Goal: Feedback & Contribution: Contribute content

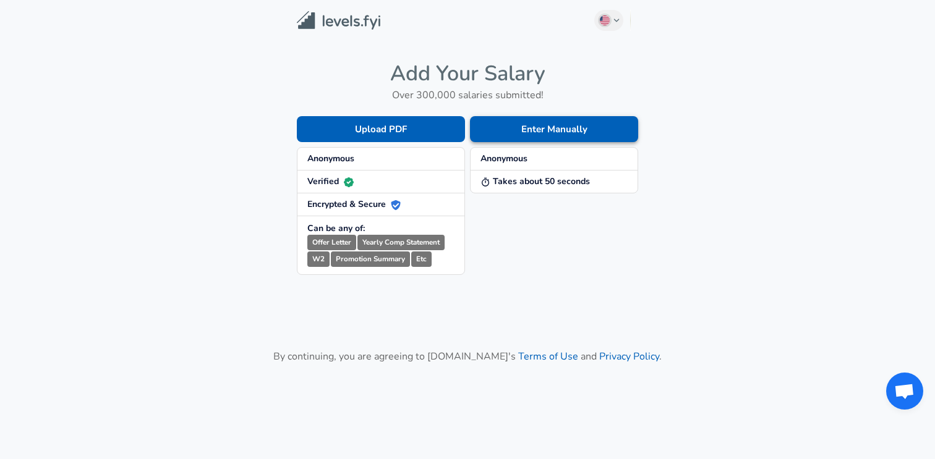
click at [511, 125] on button "Enter Manually" at bounding box center [554, 129] width 168 height 26
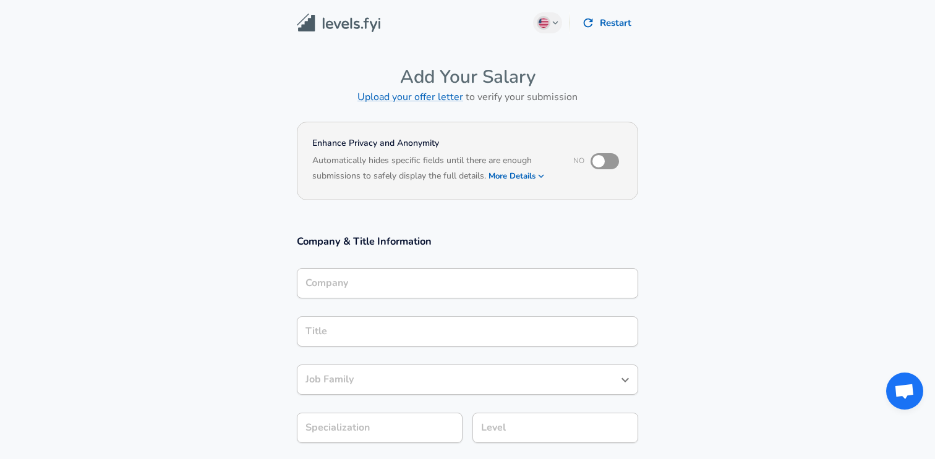
click at [463, 289] on div "Company" at bounding box center [467, 283] width 341 height 30
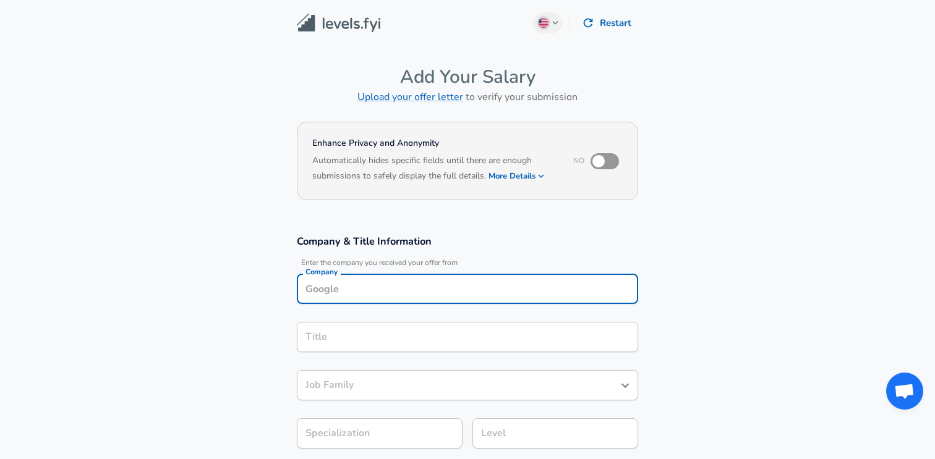
scroll to position [12, 0]
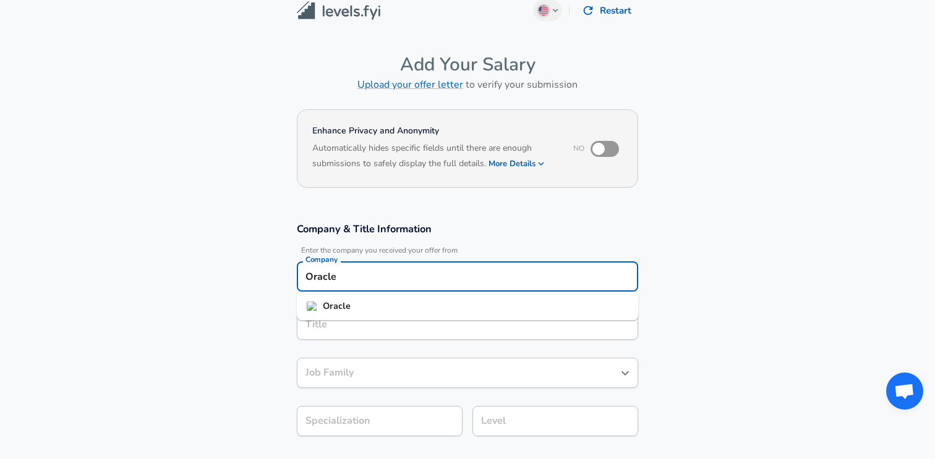
click at [432, 306] on li "Oracle" at bounding box center [467, 306] width 341 height 19
type input "Oracle"
click at [404, 327] on input "Title" at bounding box center [467, 324] width 330 height 19
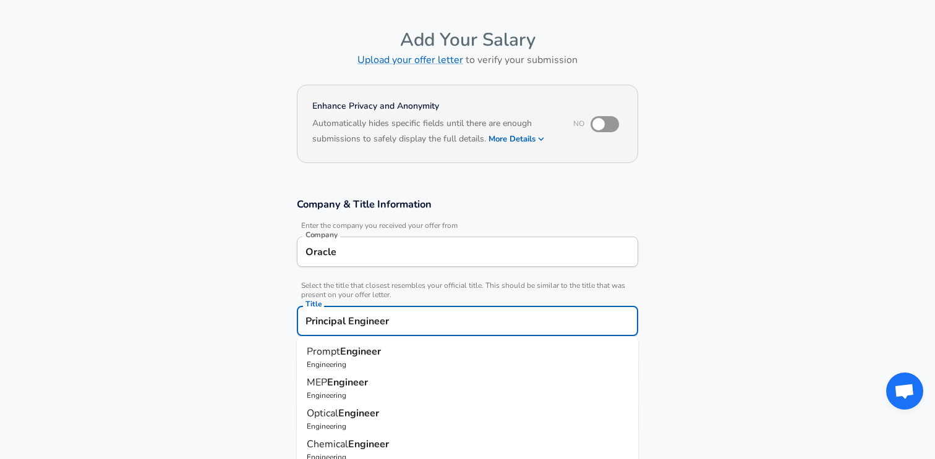
type input "Principal Engineer"
click at [271, 331] on section "Company & Title Information Enter the company you received your offer from Comp…" at bounding box center [467, 322] width 935 height 278
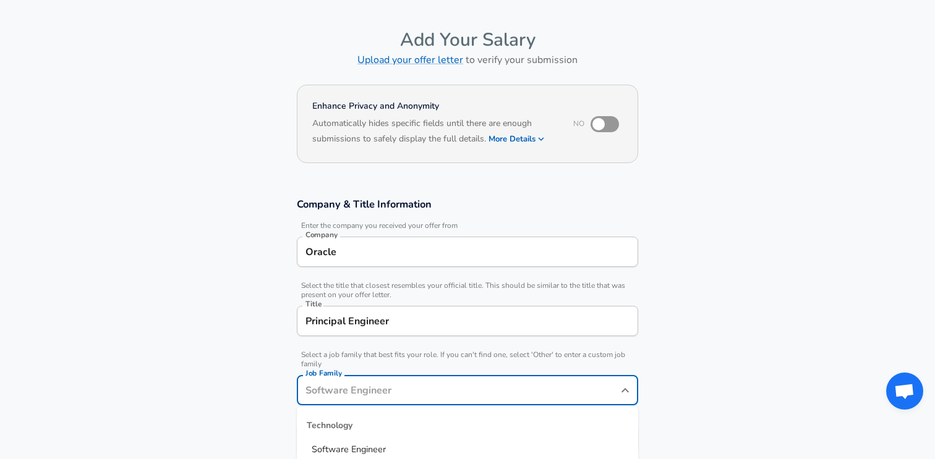
scroll to position [62, 0]
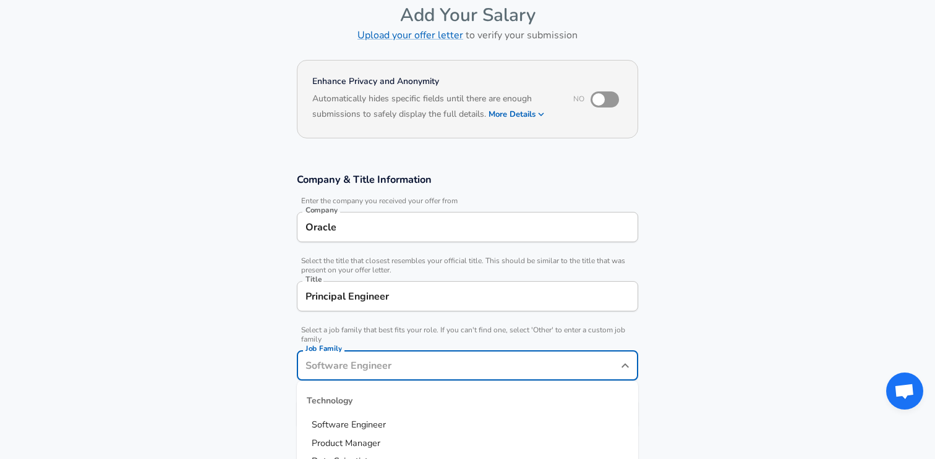
click at [331, 364] on input "Job Family" at bounding box center [458, 365] width 312 height 19
click at [340, 421] on span "Software Engineer" at bounding box center [349, 425] width 74 height 12
type input "Software Engineer"
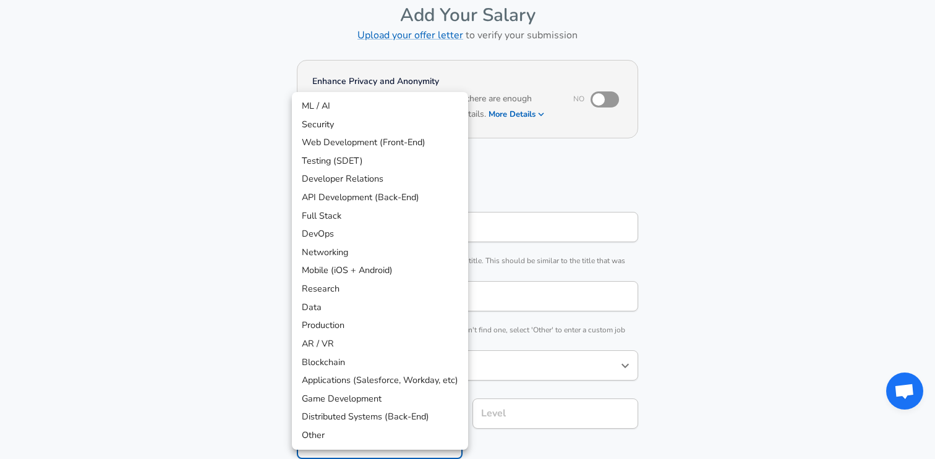
scroll to position [99, 0]
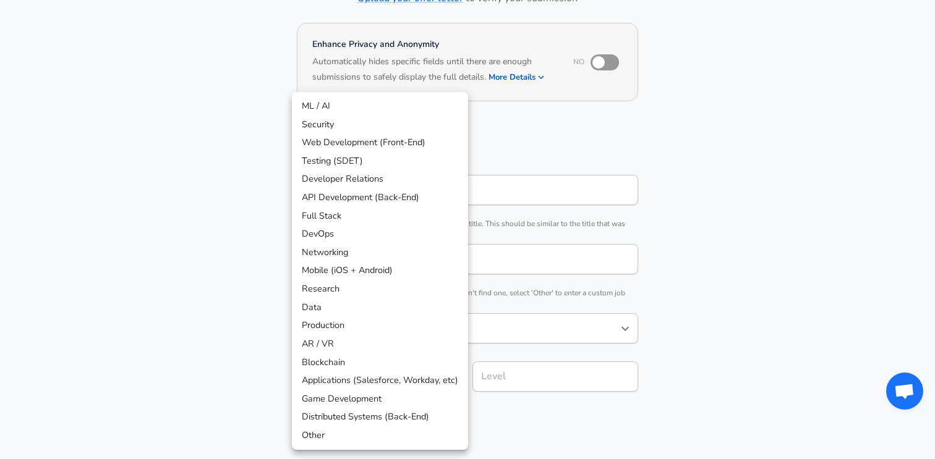
click at [340, 361] on body "English ([GEOGRAPHIC_DATA]) Change Restart Add Your Salary Upload your offer le…" at bounding box center [467, 130] width 935 height 459
click at [363, 105] on li "ML / AI" at bounding box center [380, 106] width 176 height 19
type input "ML / AI"
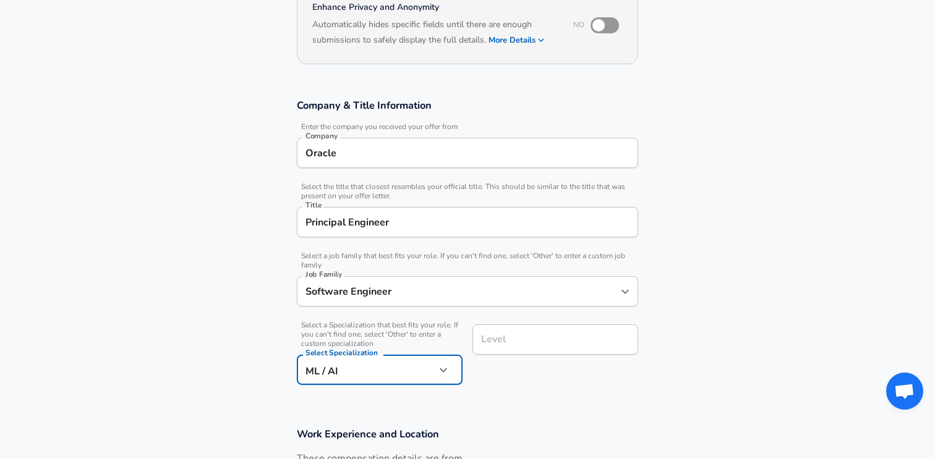
click at [519, 344] on input "Level" at bounding box center [555, 339] width 155 height 19
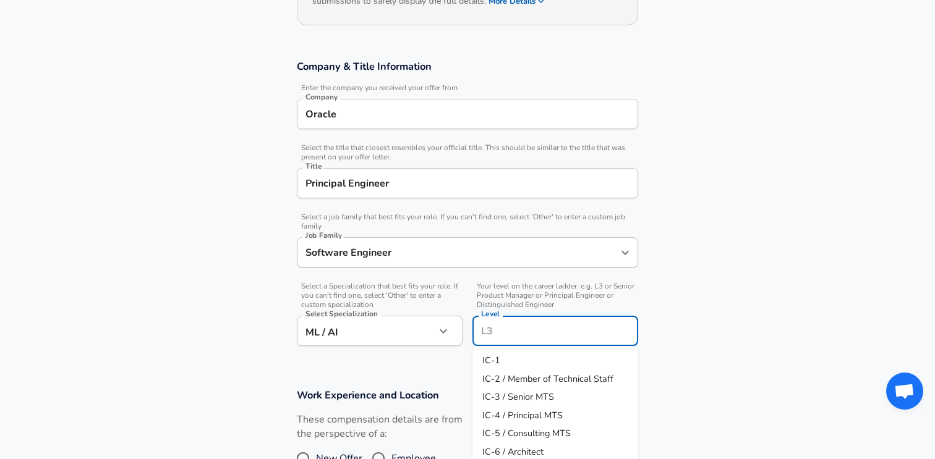
scroll to position [178, 0]
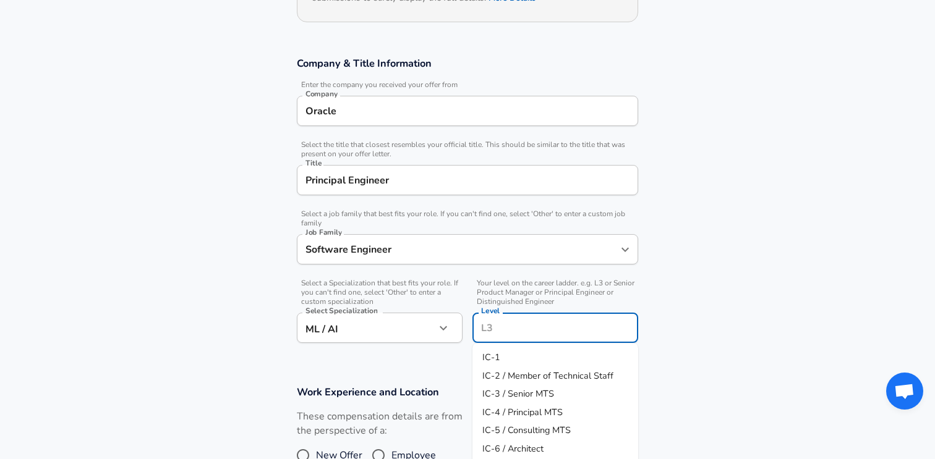
click at [518, 415] on span "IC-4 / Principal MTS" at bounding box center [522, 412] width 80 height 12
type input "IC-4 / Principal MTS"
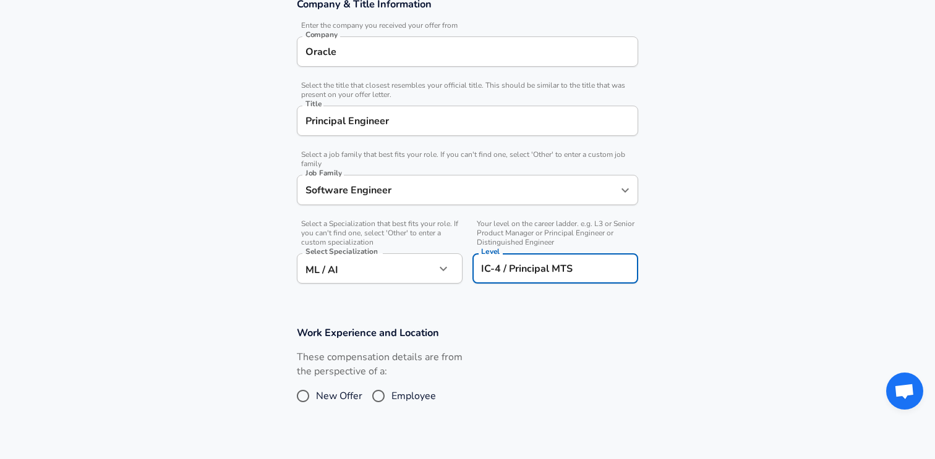
scroll to position [349, 0]
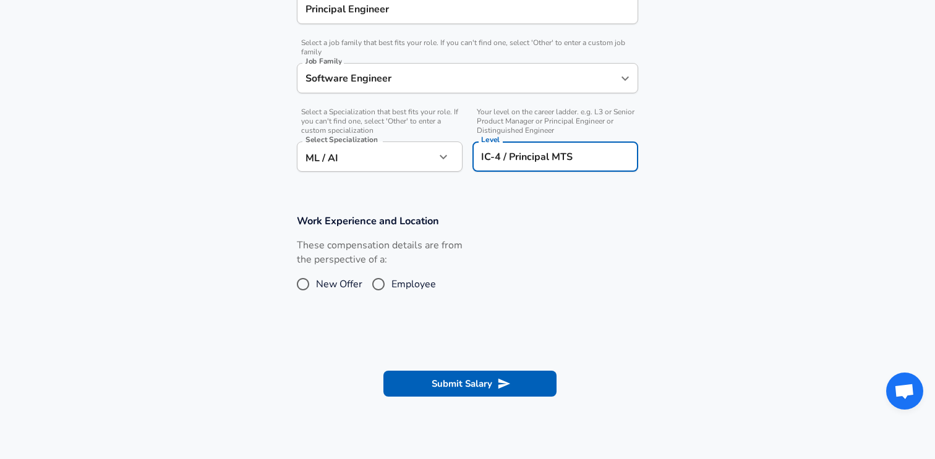
click at [378, 289] on input "Employee" at bounding box center [378, 285] width 26 height 20
radio input "true"
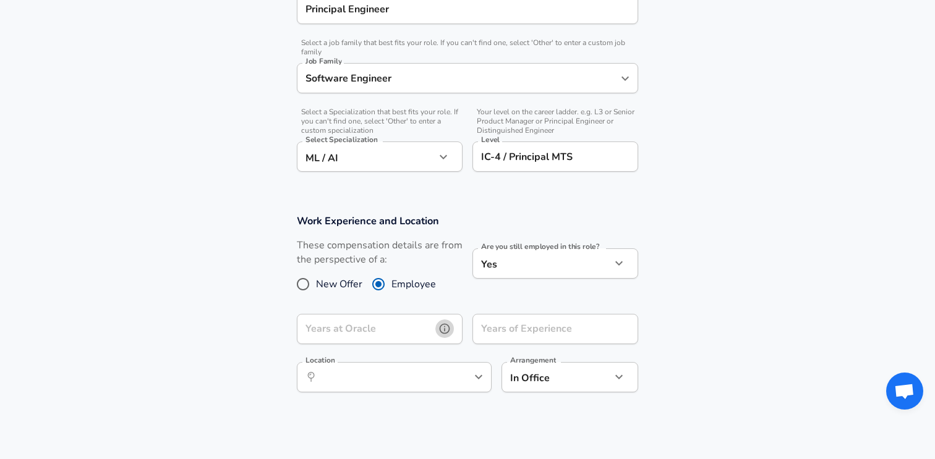
click at [451, 325] on button "help" at bounding box center [444, 329] width 19 height 19
click at [415, 332] on input "Years at Oracle" at bounding box center [366, 329] width 139 height 30
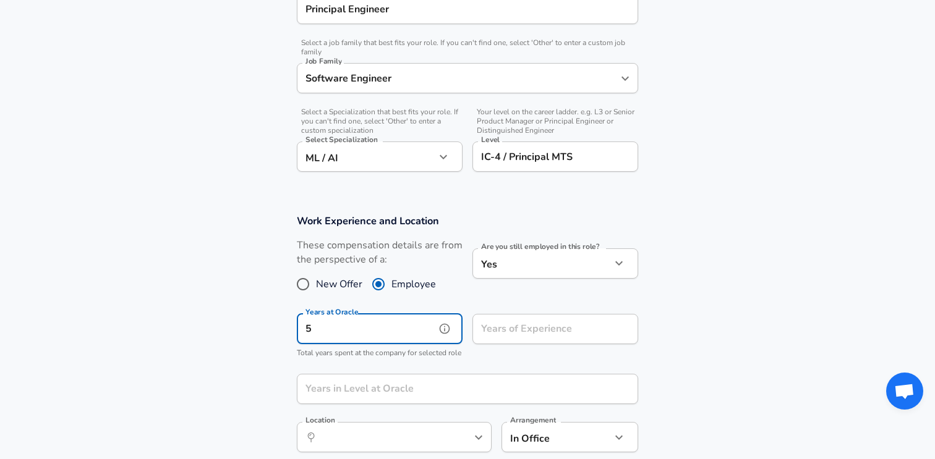
type input "5"
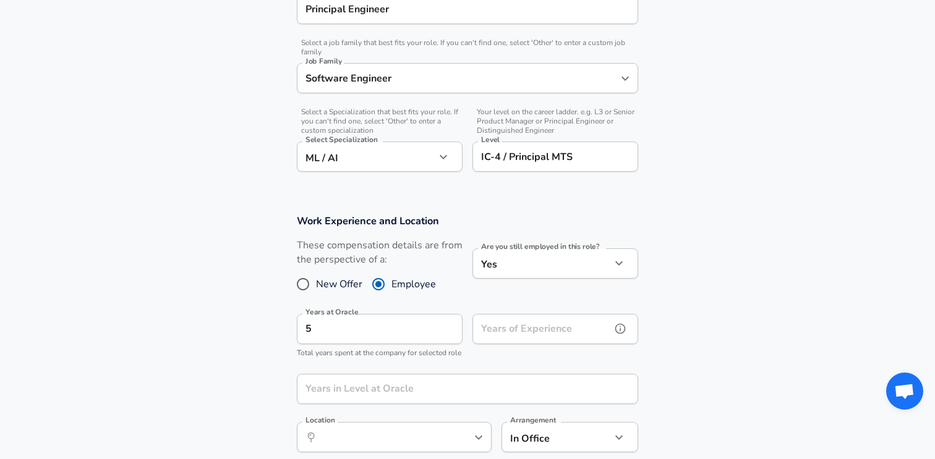
click at [523, 318] on input "Years of Experience" at bounding box center [541, 329] width 139 height 30
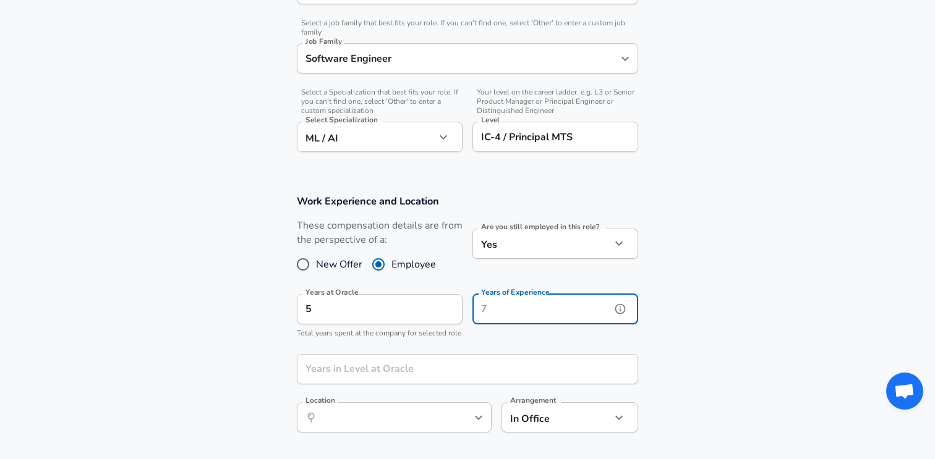
scroll to position [413, 0]
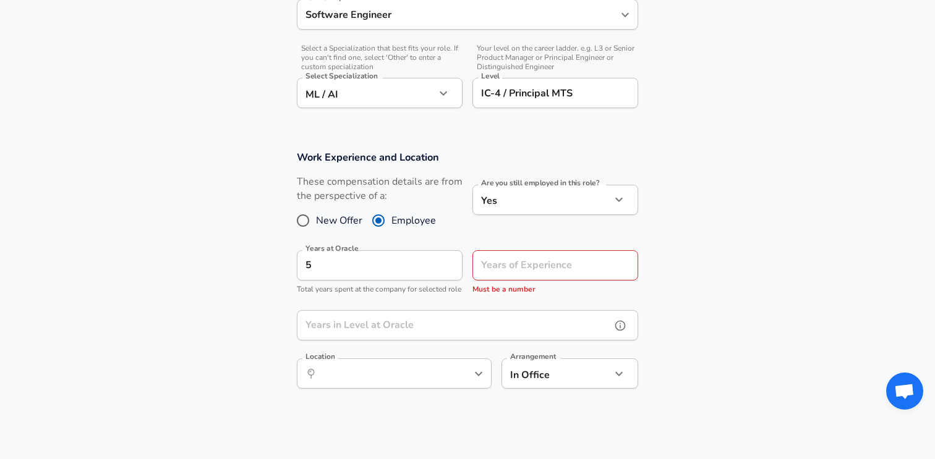
click at [465, 341] on input "Years in Level at Oracle" at bounding box center [454, 325] width 314 height 30
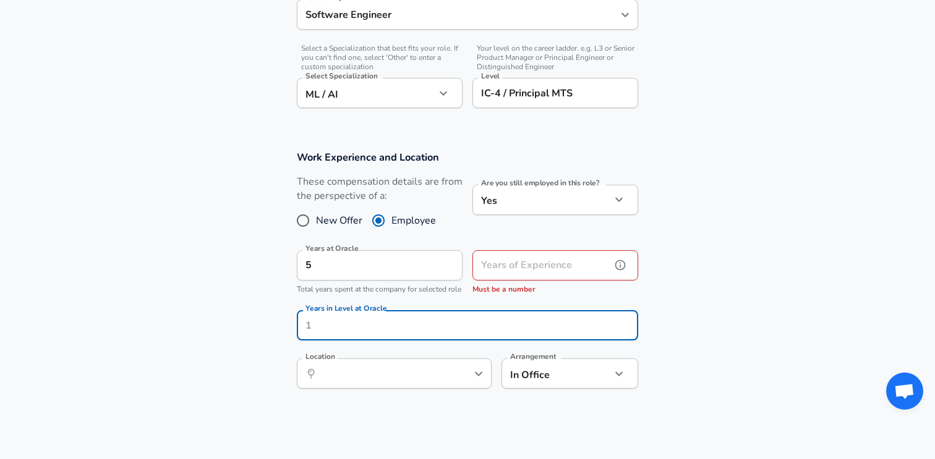
click at [510, 259] on div "Years of Experience Years of Experience Must be a number" at bounding box center [555, 273] width 166 height 46
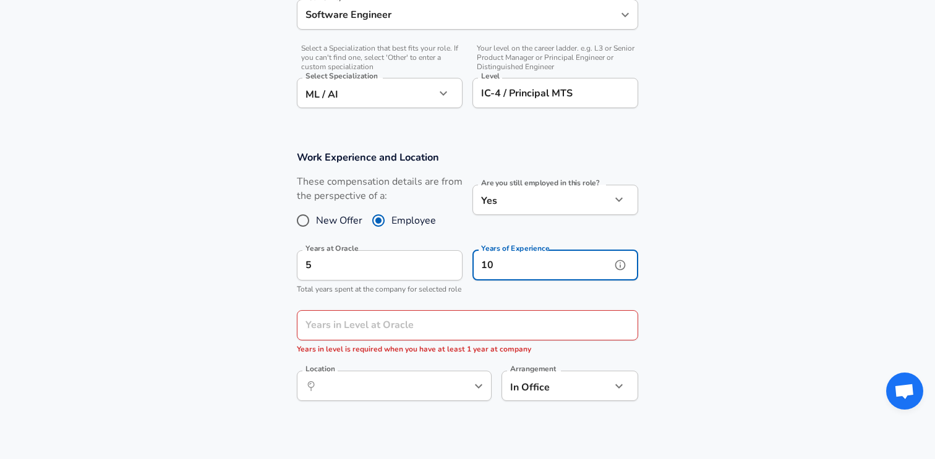
type input "1"
type input "20"
click at [475, 337] on input "Years in Level at Oracle" at bounding box center [454, 325] width 314 height 30
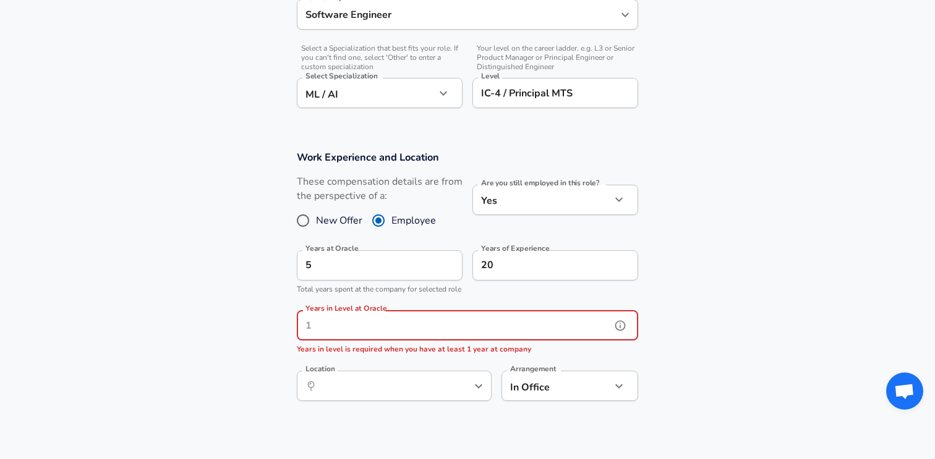
type input "4"
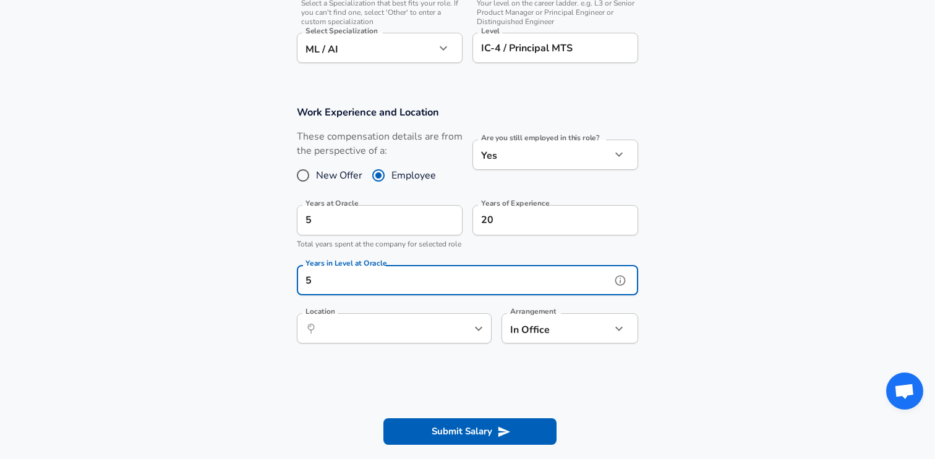
scroll to position [459, 0]
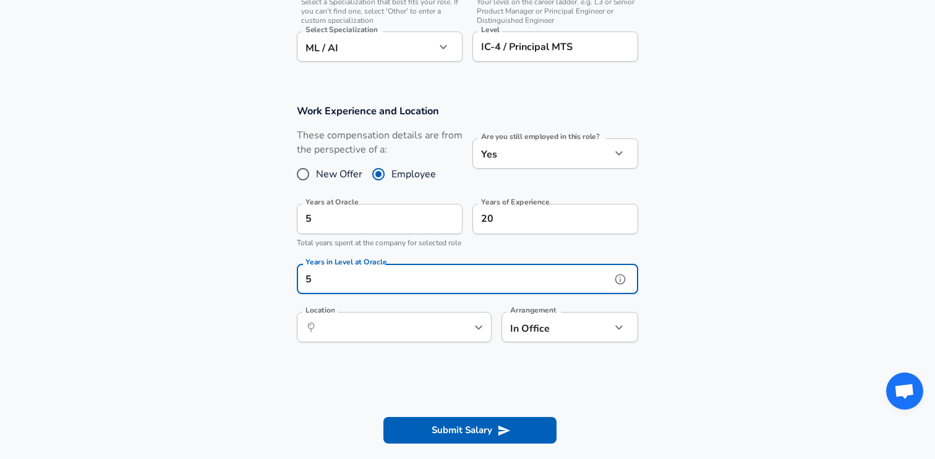
click at [458, 333] on icon "help" at bounding box center [458, 328] width 11 height 11
type input "5"
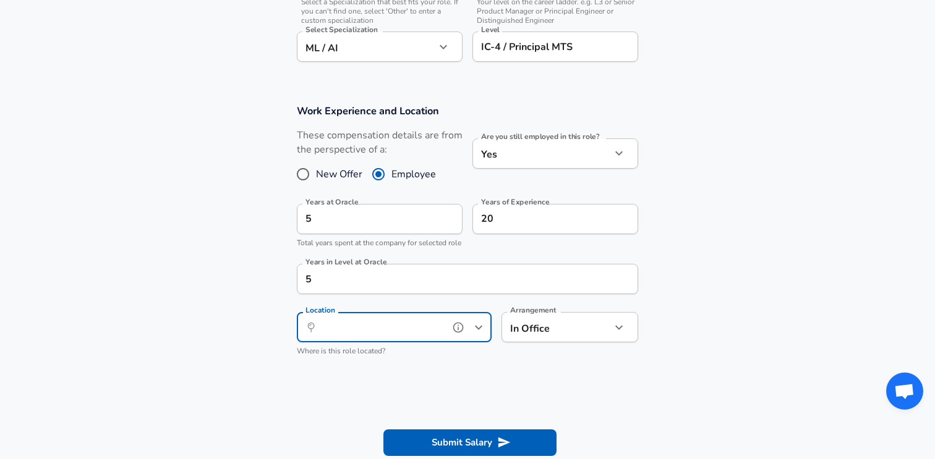
click at [422, 337] on input "Location" at bounding box center [380, 327] width 127 height 19
type input "R"
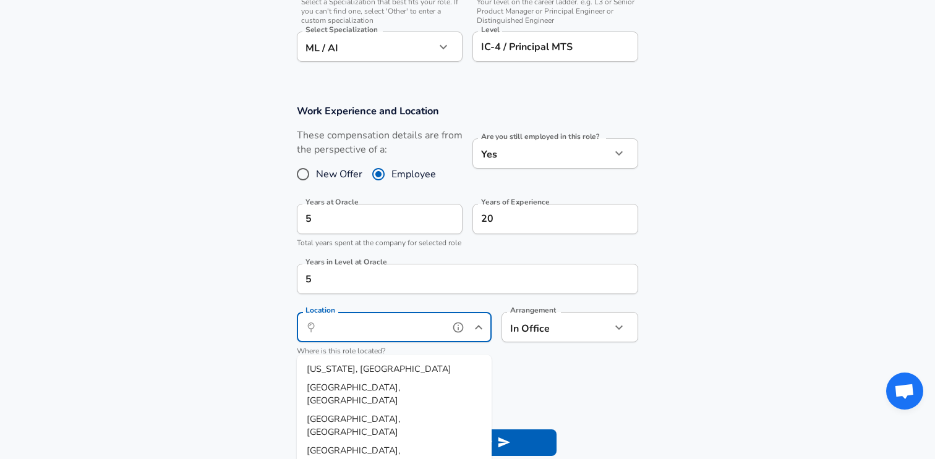
type input "[GEOGRAPHIC_DATA], [GEOGRAPHIC_DATA]"
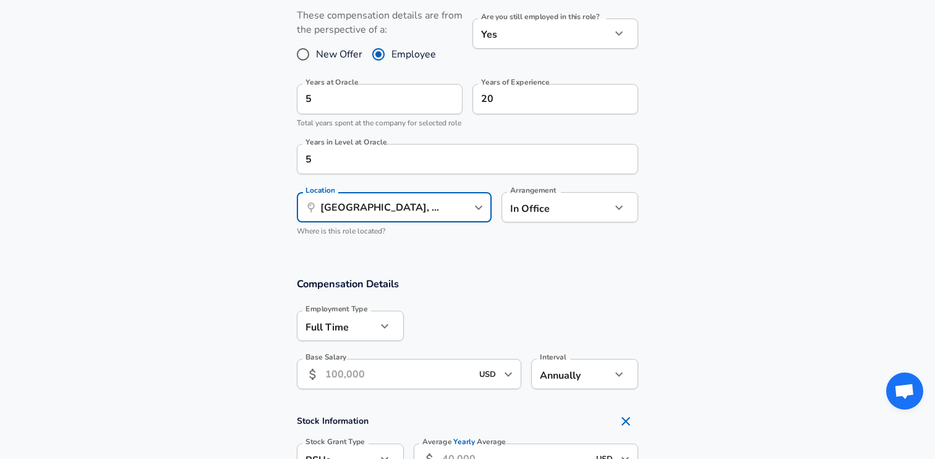
scroll to position [580, 0]
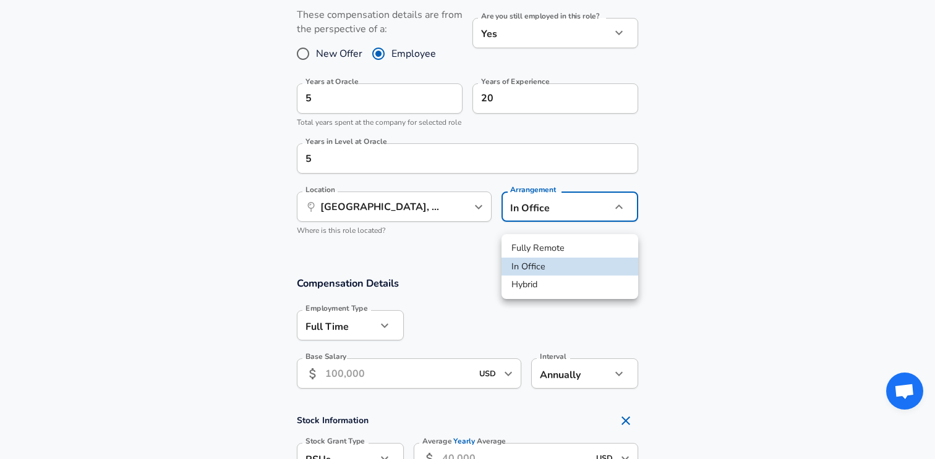
click at [546, 254] on li "Fully Remote" at bounding box center [570, 248] width 137 height 19
type input "remote"
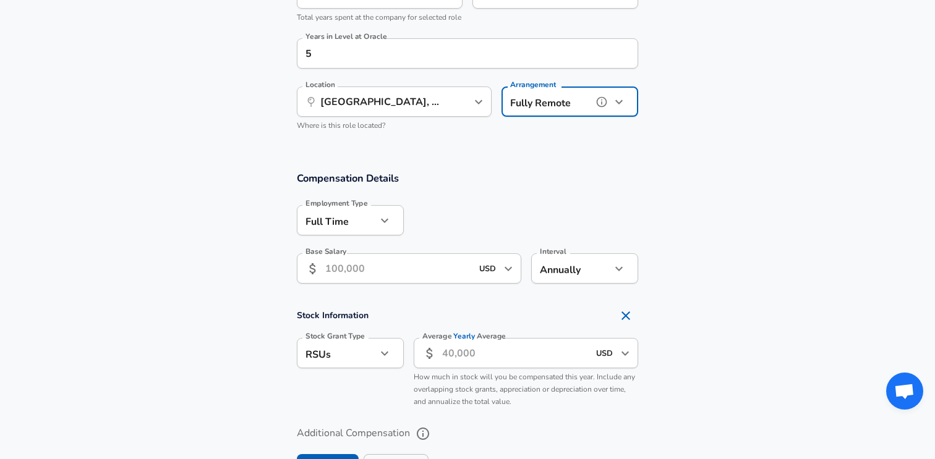
scroll to position [690, 0]
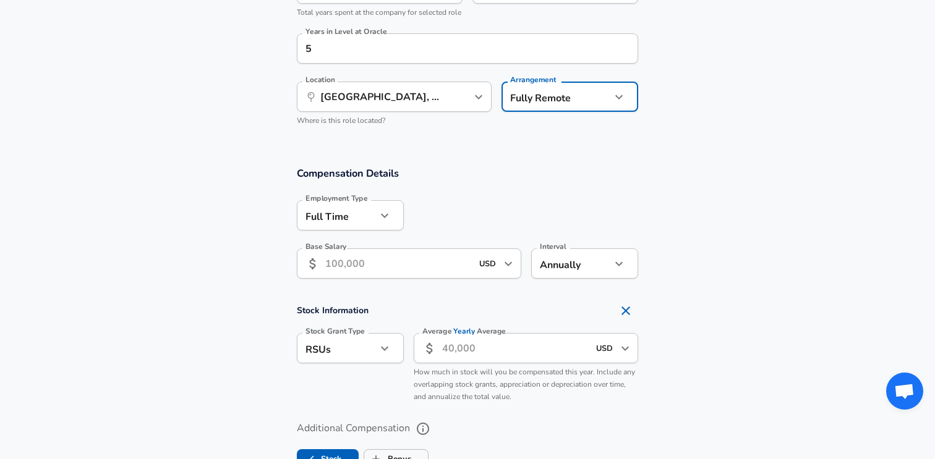
click at [440, 279] on input "Base Salary" at bounding box center [398, 264] width 147 height 30
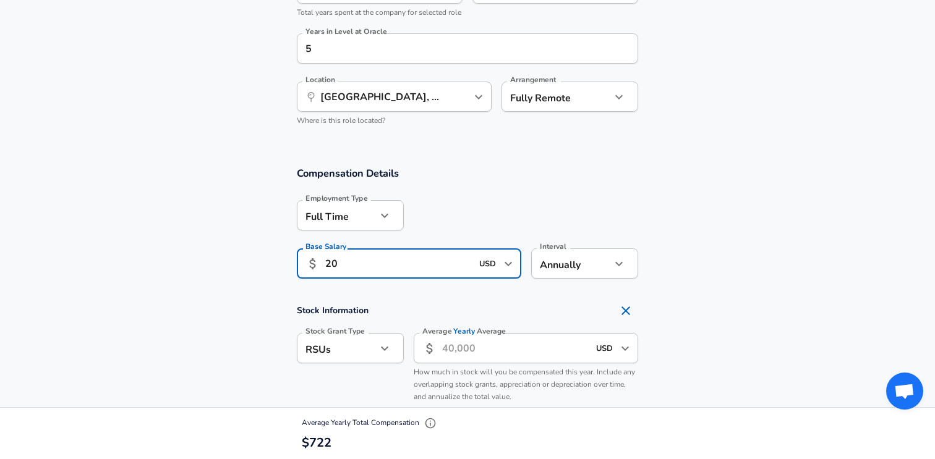
type input "2"
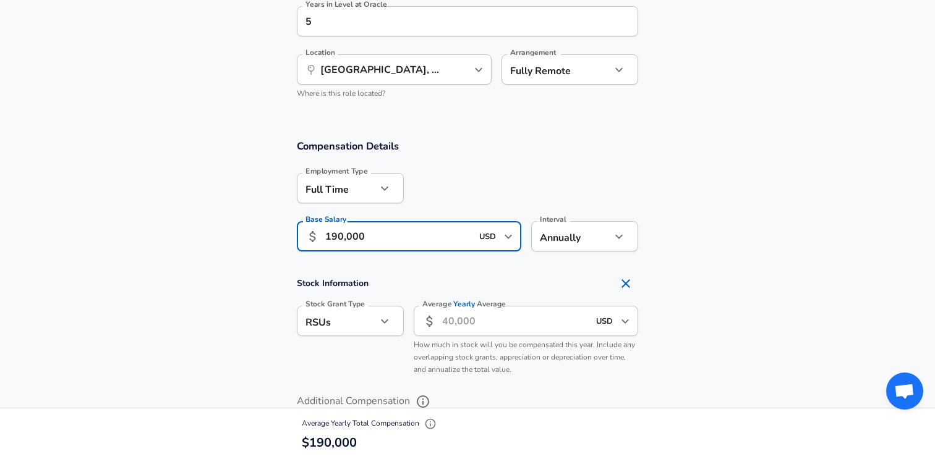
scroll to position [719, 0]
type input "190,000"
click at [451, 334] on input "Average Yearly Average" at bounding box center [515, 320] width 147 height 30
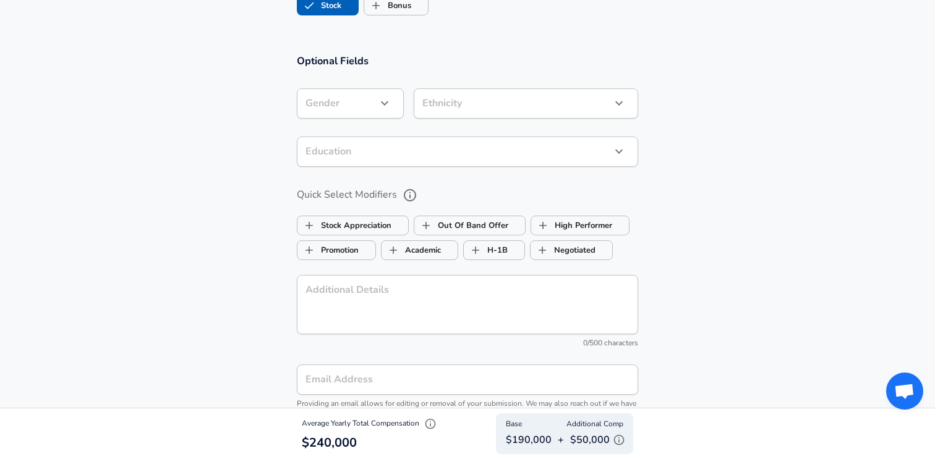
scroll to position [1090, 0]
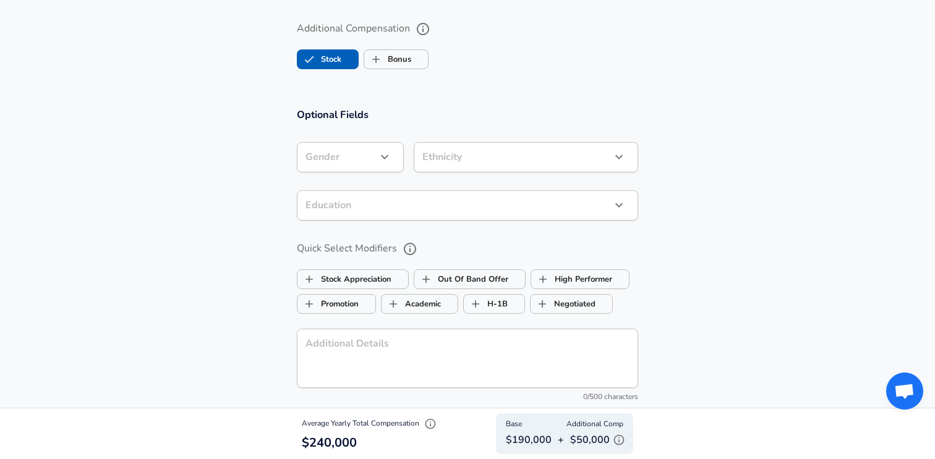
type input "50,000"
click at [381, 165] on icon "button" at bounding box center [384, 157] width 15 height 15
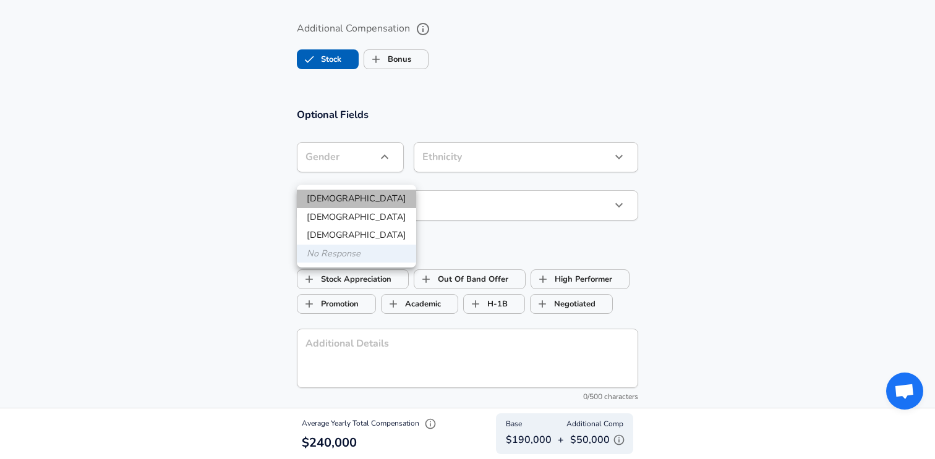
click at [363, 199] on li "[DEMOGRAPHIC_DATA]" at bounding box center [356, 199] width 119 height 19
type input "[DEMOGRAPHIC_DATA]"
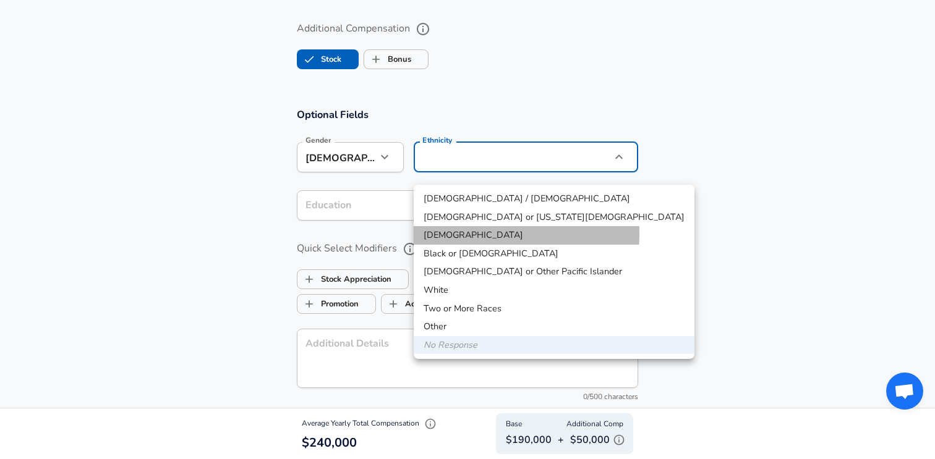
click at [440, 234] on li "[DEMOGRAPHIC_DATA]" at bounding box center [554, 235] width 281 height 19
type input "[DEMOGRAPHIC_DATA]"
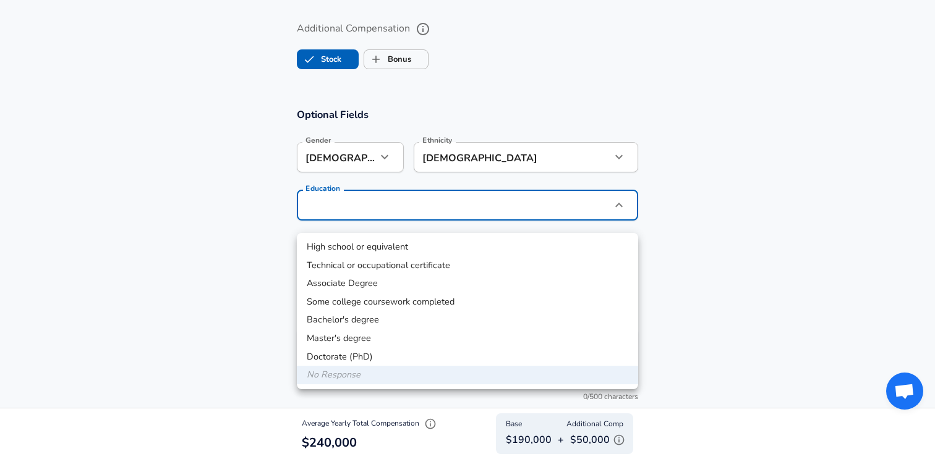
click at [394, 333] on li "Master's degree" at bounding box center [467, 339] width 341 height 19
type input "Masters degree"
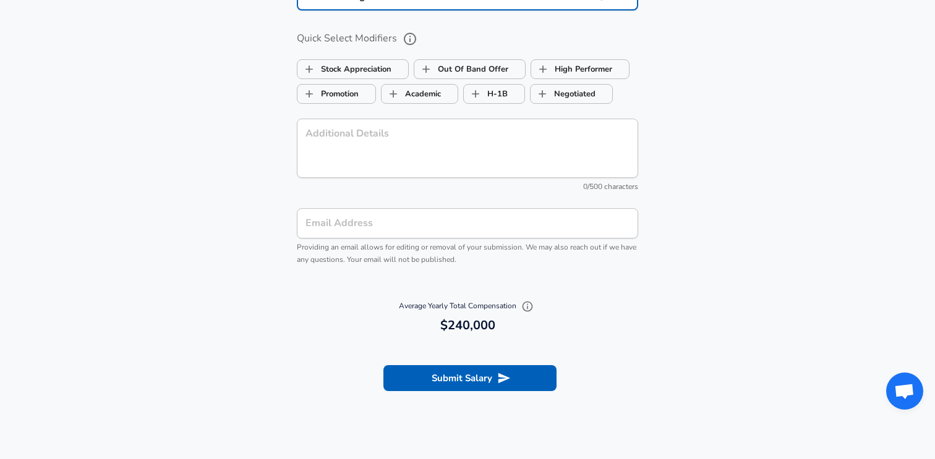
scroll to position [1315, 0]
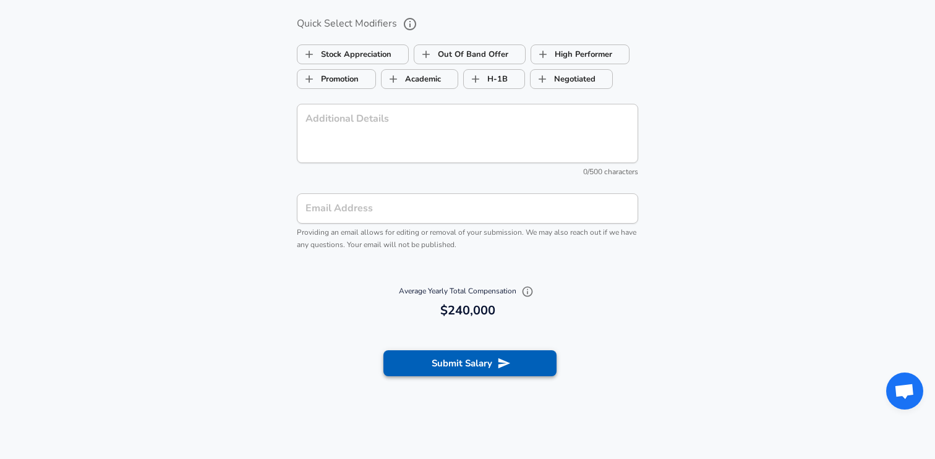
click at [448, 372] on button "Submit Salary" at bounding box center [469, 364] width 173 height 26
